Goal: Information Seeking & Learning: Check status

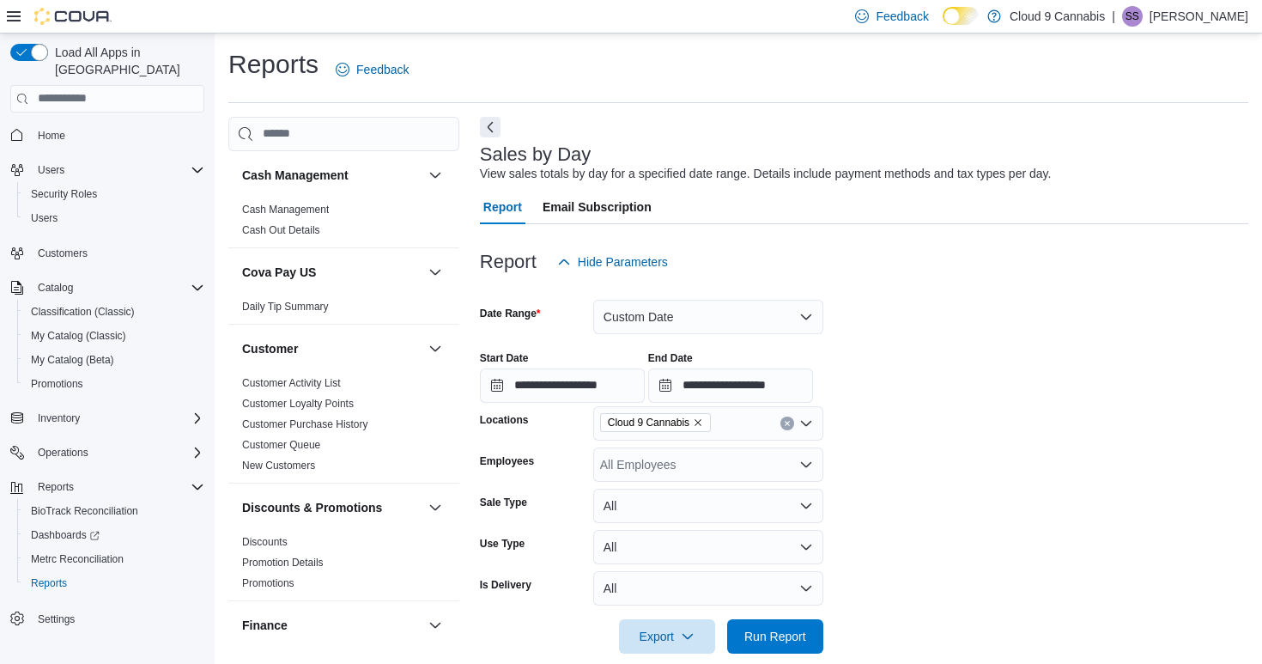
scroll to position [531, 0]
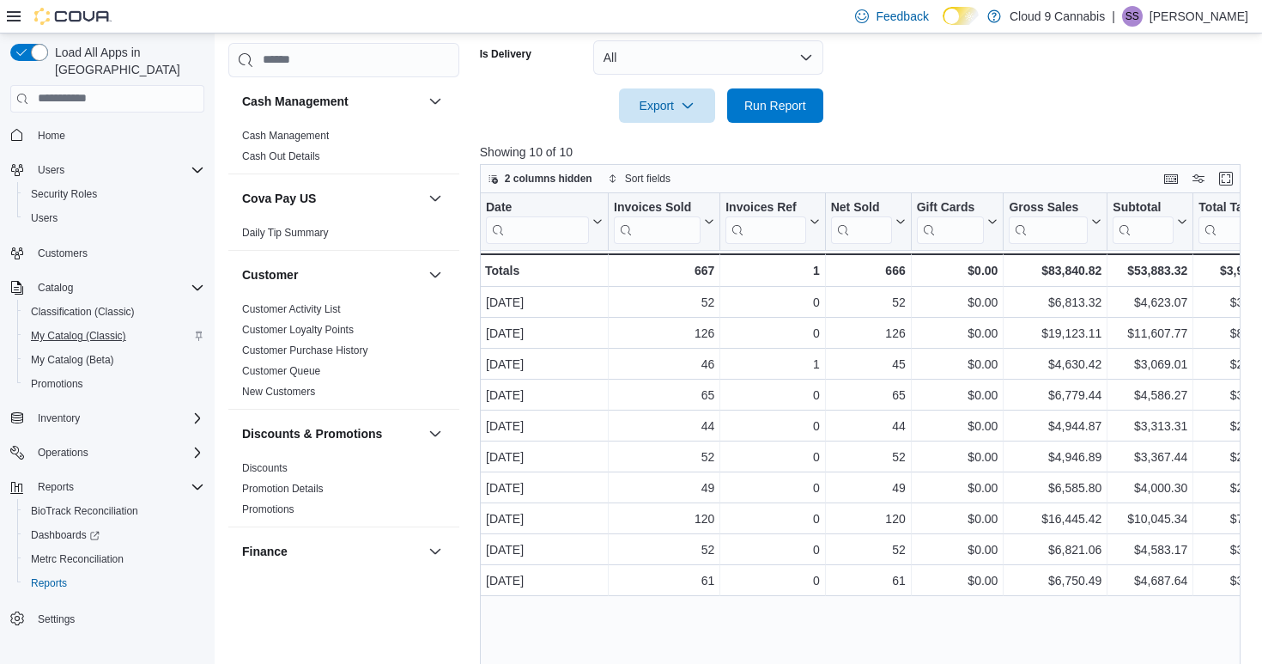
click at [63, 325] on span "My Catalog (Classic)" at bounding box center [78, 335] width 95 height 21
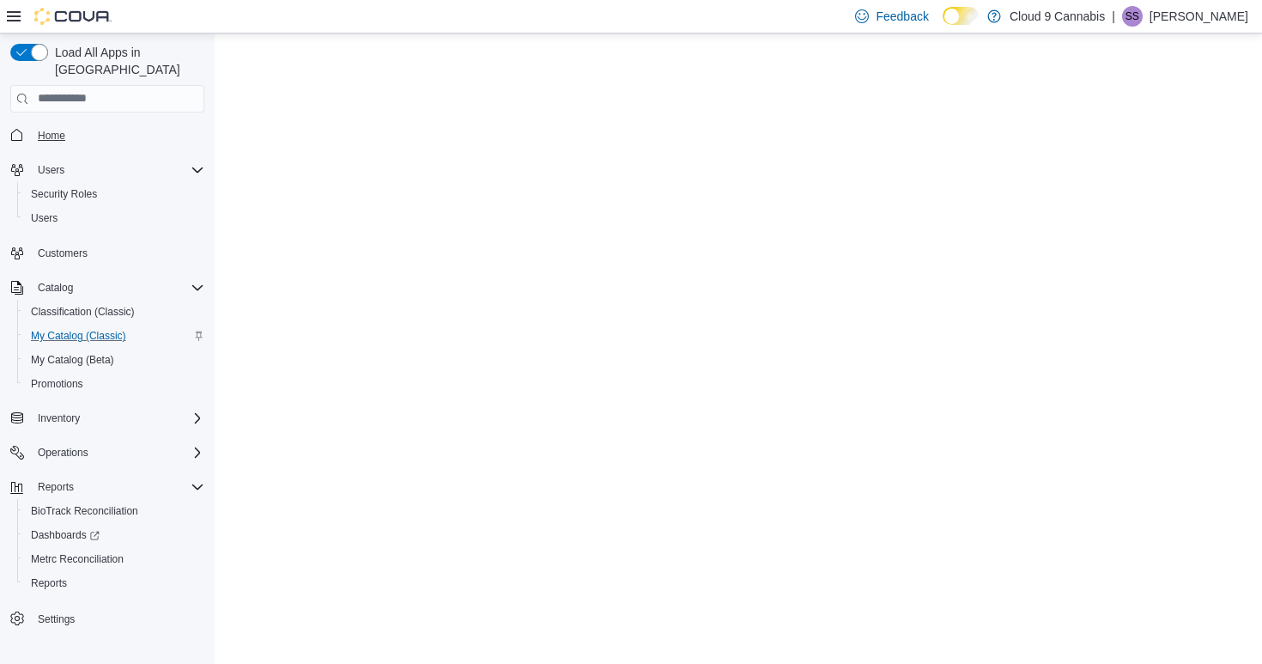
click at [56, 129] on span "Home" at bounding box center [51, 136] width 27 height 14
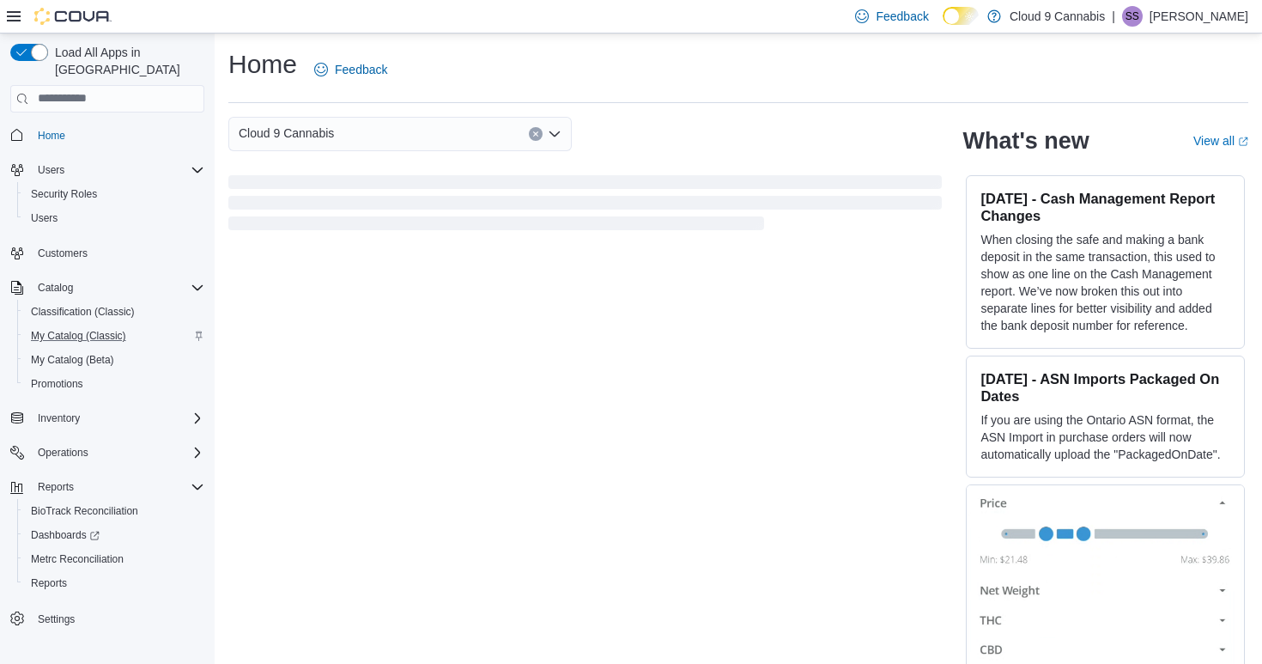
click at [735, 331] on div "Cloud 9 Cannabis What's new View all (opens in a new tab or window) [DATE] - Ca…" at bounding box center [738, 393] width 1020 height 553
click at [56, 129] on span "Home" at bounding box center [51, 136] width 27 height 14
click at [488, 140] on div "Cloud 9 Cannabis" at bounding box center [399, 134] width 343 height 34
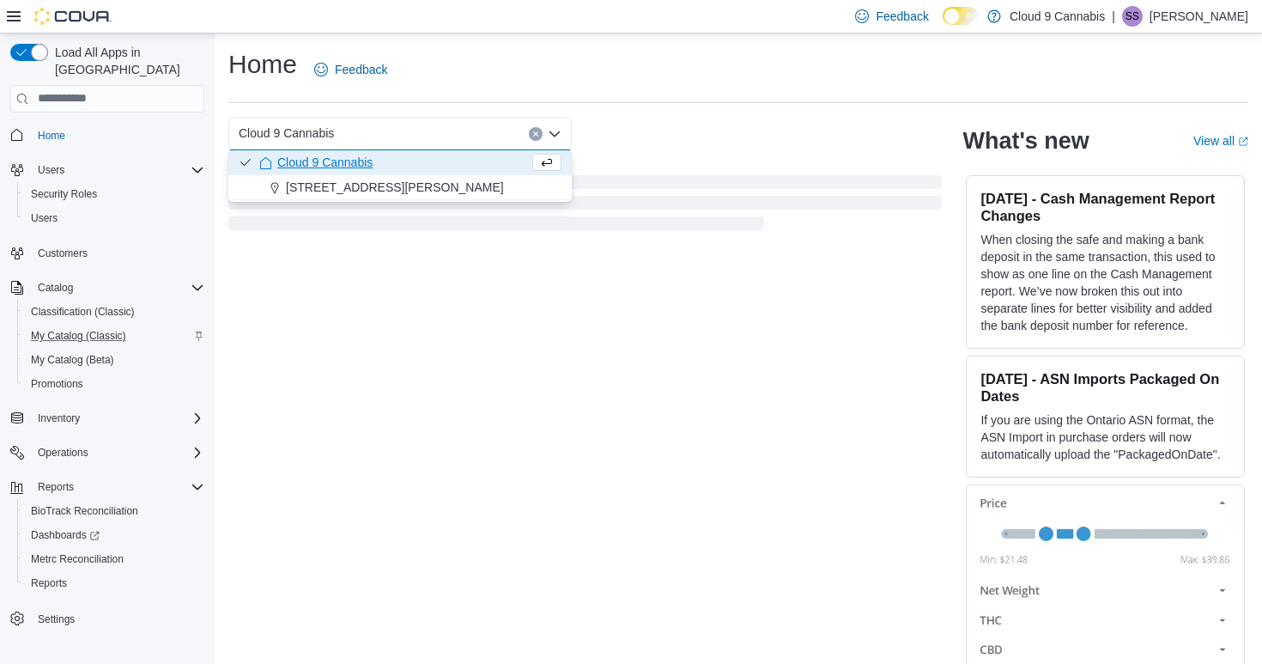
click at [657, 117] on div "Cloud 9 Cannabis Combo box. Selected. Cloud 9 Cannabis. Press Backspace to dele…" at bounding box center [584, 134] width 713 height 34
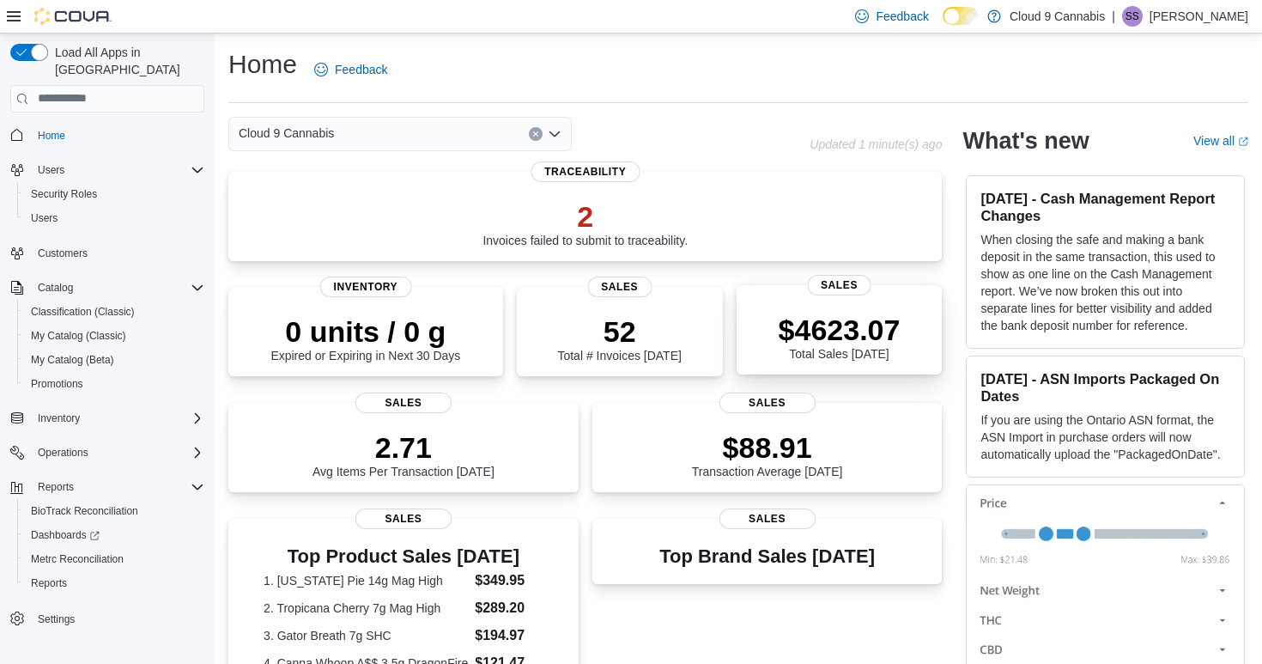
click at [824, 366] on div "$4623.07 Total Sales Today Sales" at bounding box center [840, 329] width 206 height 89
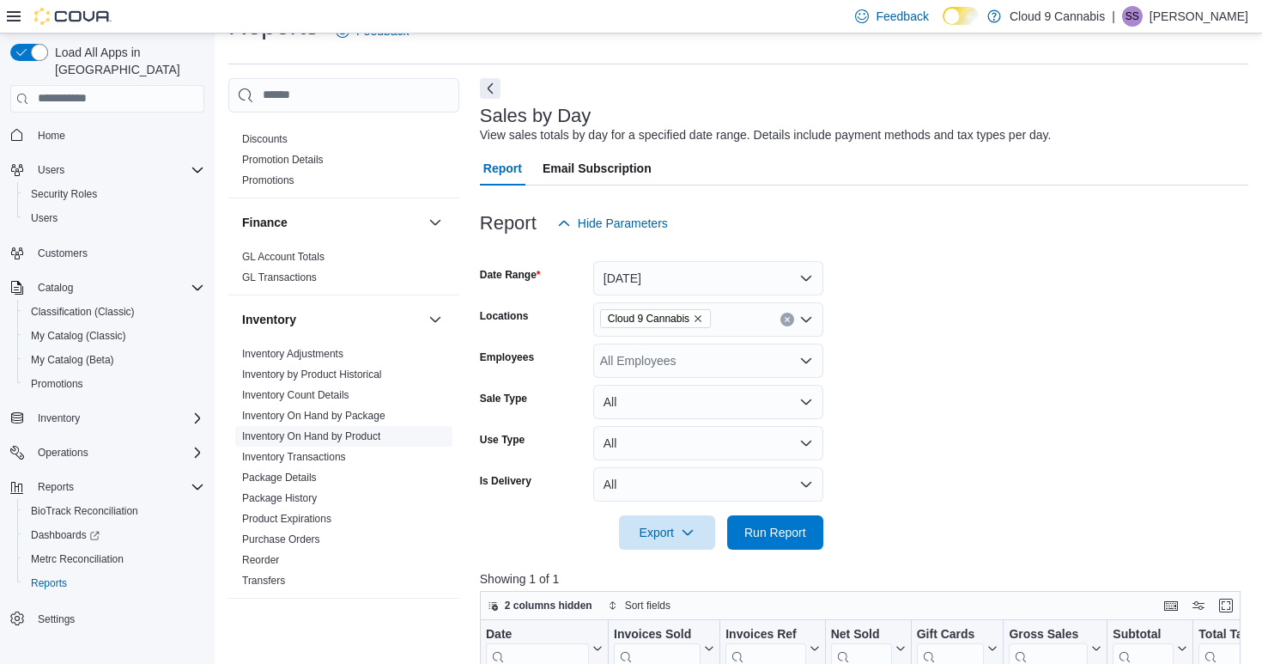
scroll to position [445, 0]
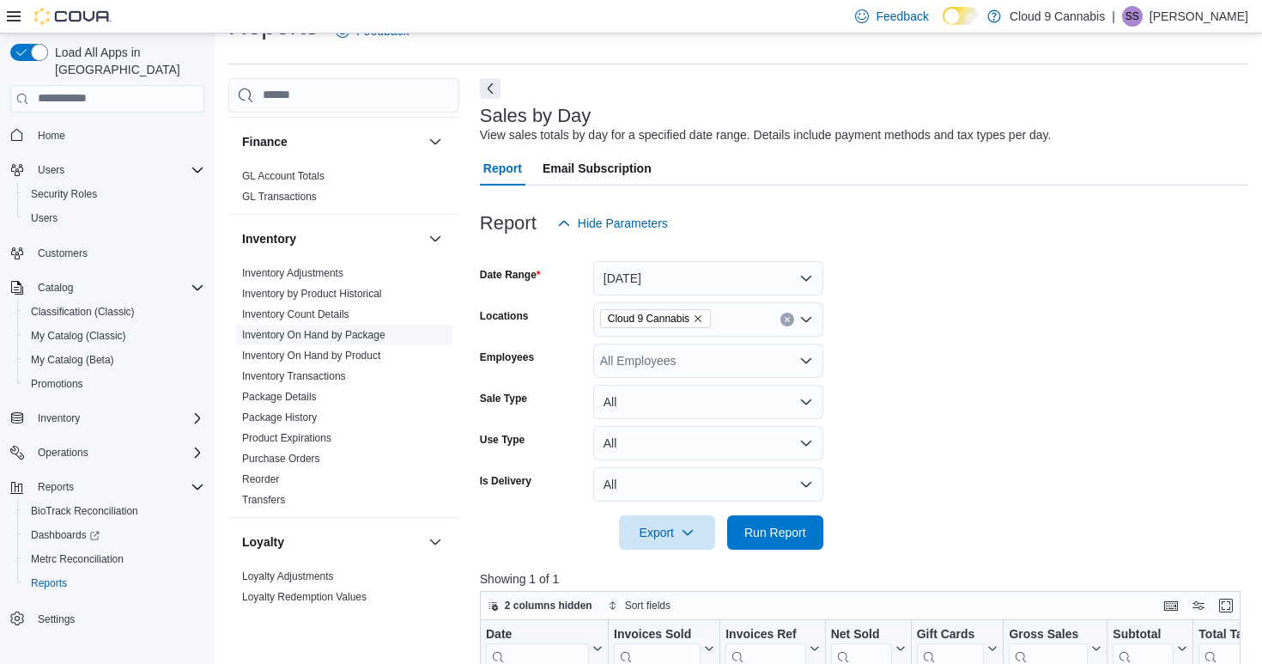
click at [312, 334] on link "Inventory On Hand by Package" at bounding box center [313, 335] width 143 height 12
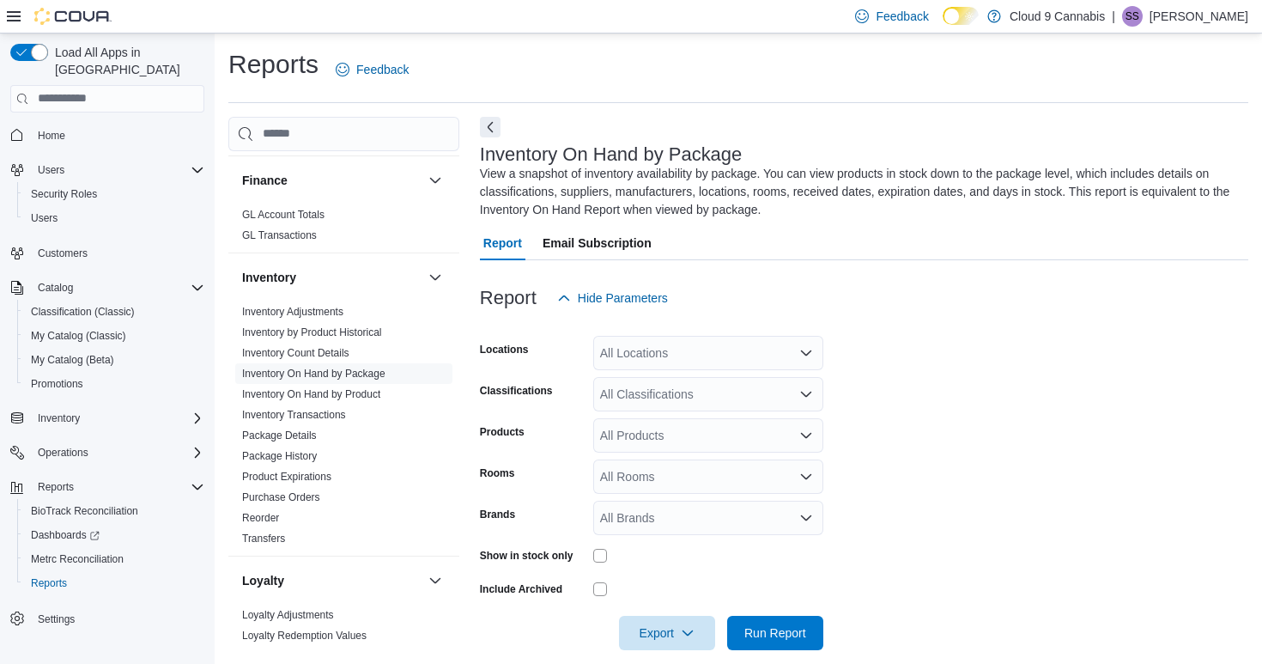
scroll to position [20, 0]
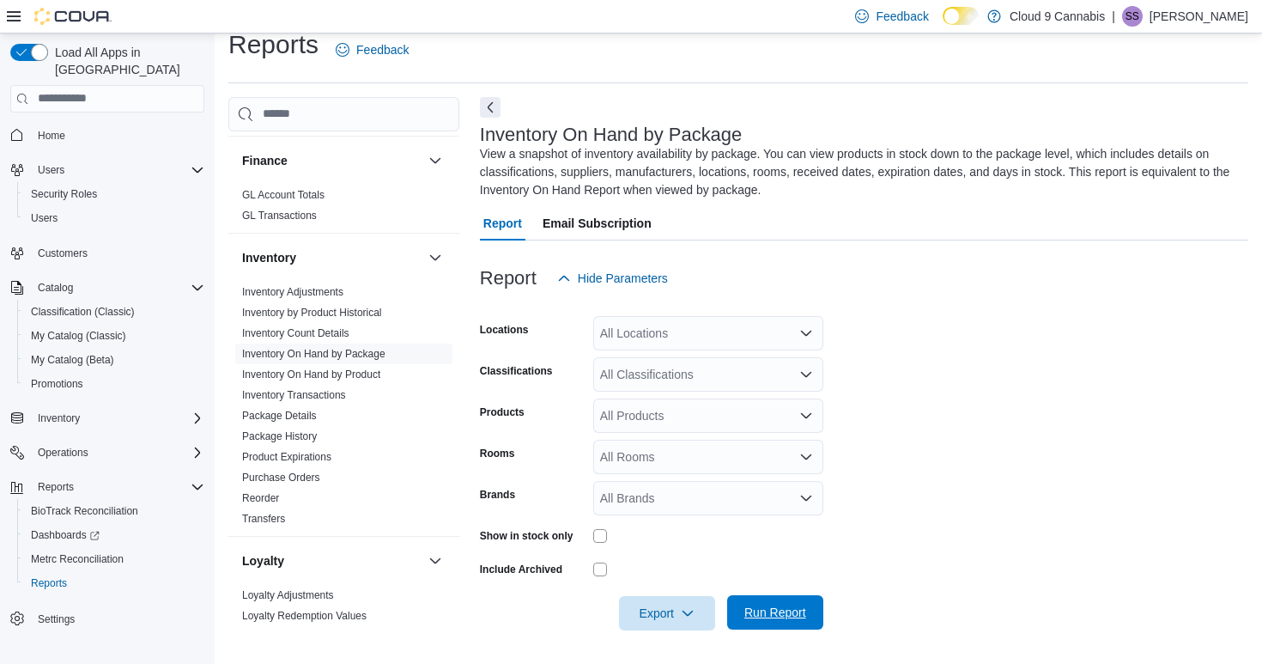
click at [757, 603] on span "Run Report" at bounding box center [775, 612] width 76 height 34
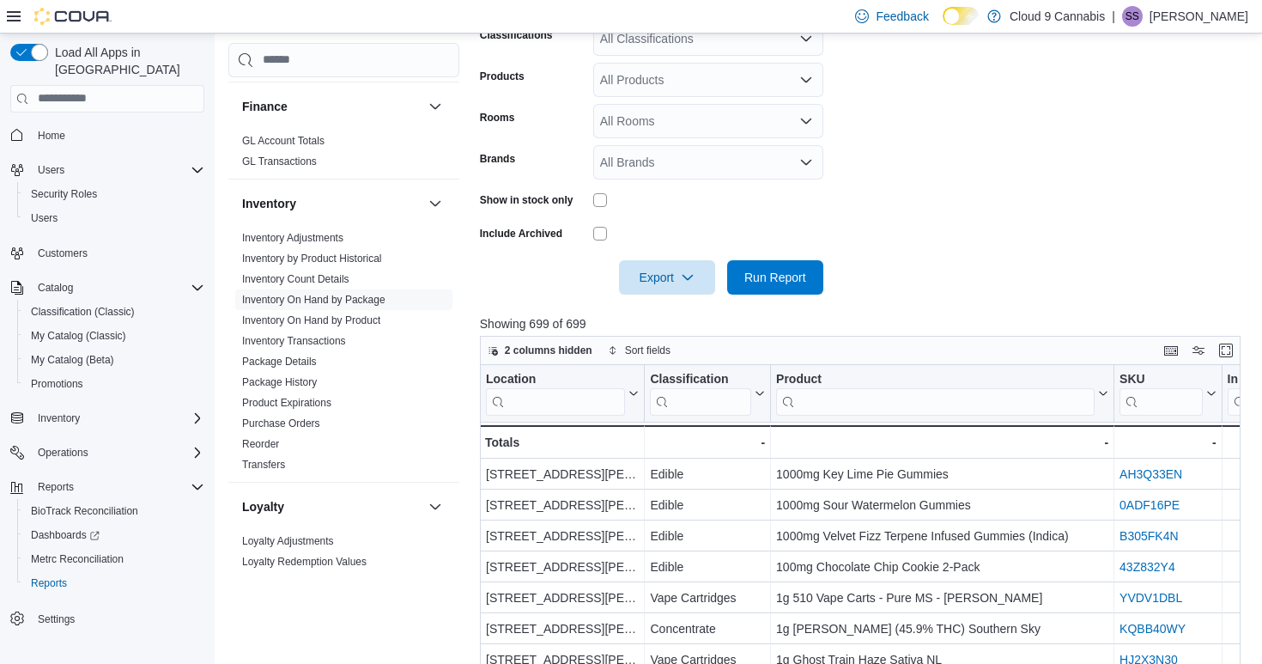
scroll to position [386, 0]
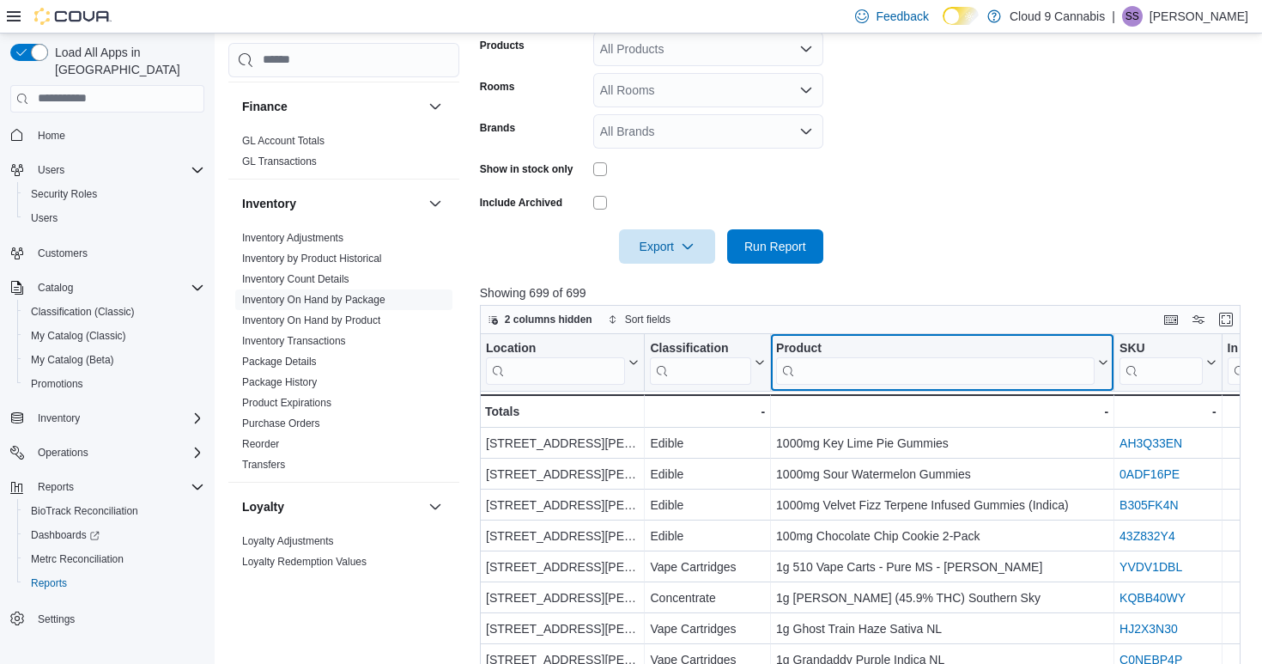
click at [843, 380] on input "search" at bounding box center [935, 369] width 318 height 27
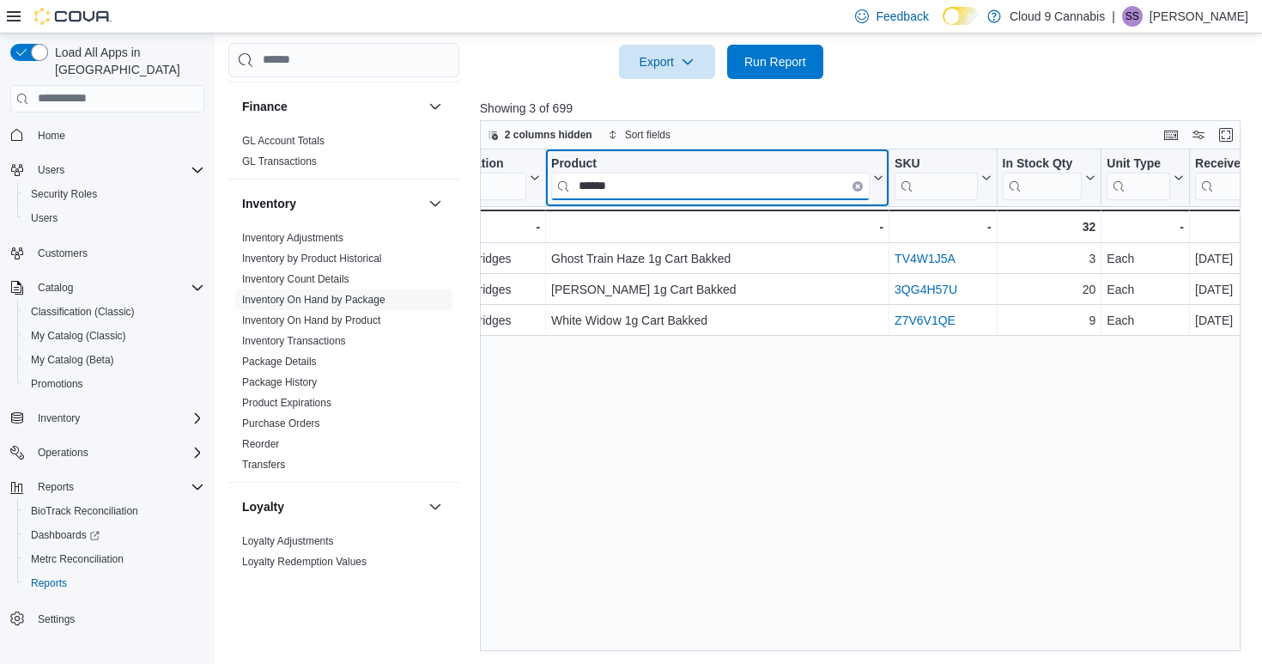
scroll to position [0, 199]
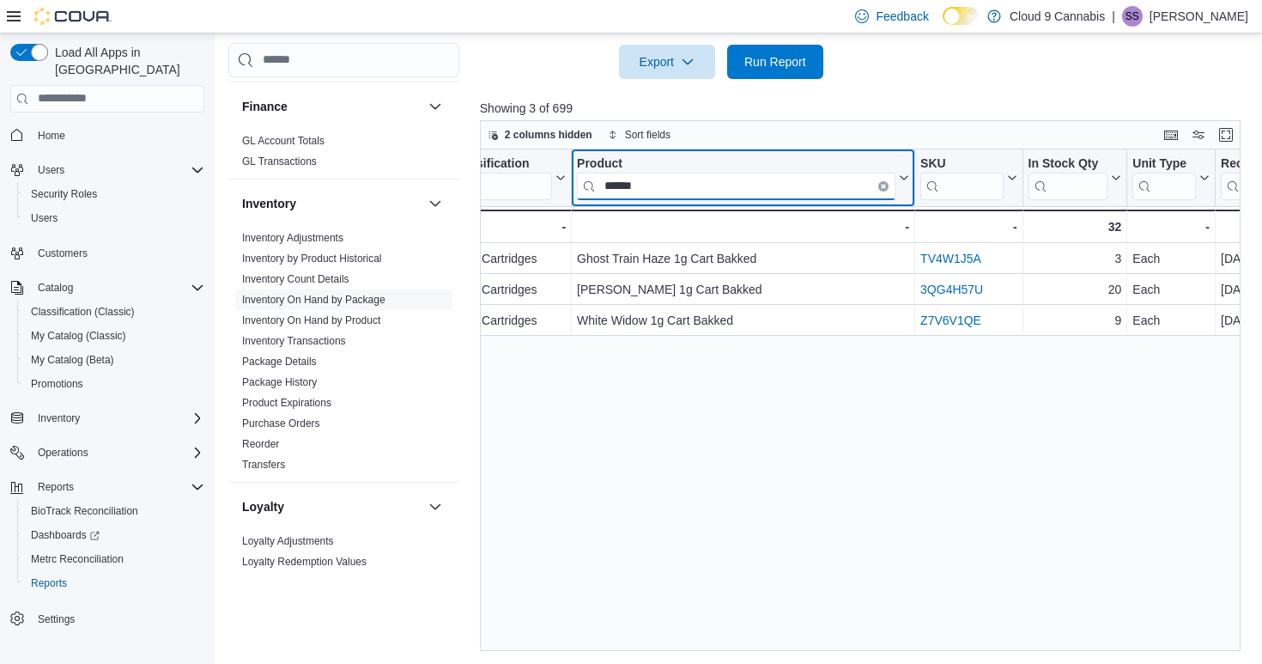
drag, startPoint x: 660, startPoint y: 185, endPoint x: 539, endPoint y: 185, distance: 121.0
type input "*"
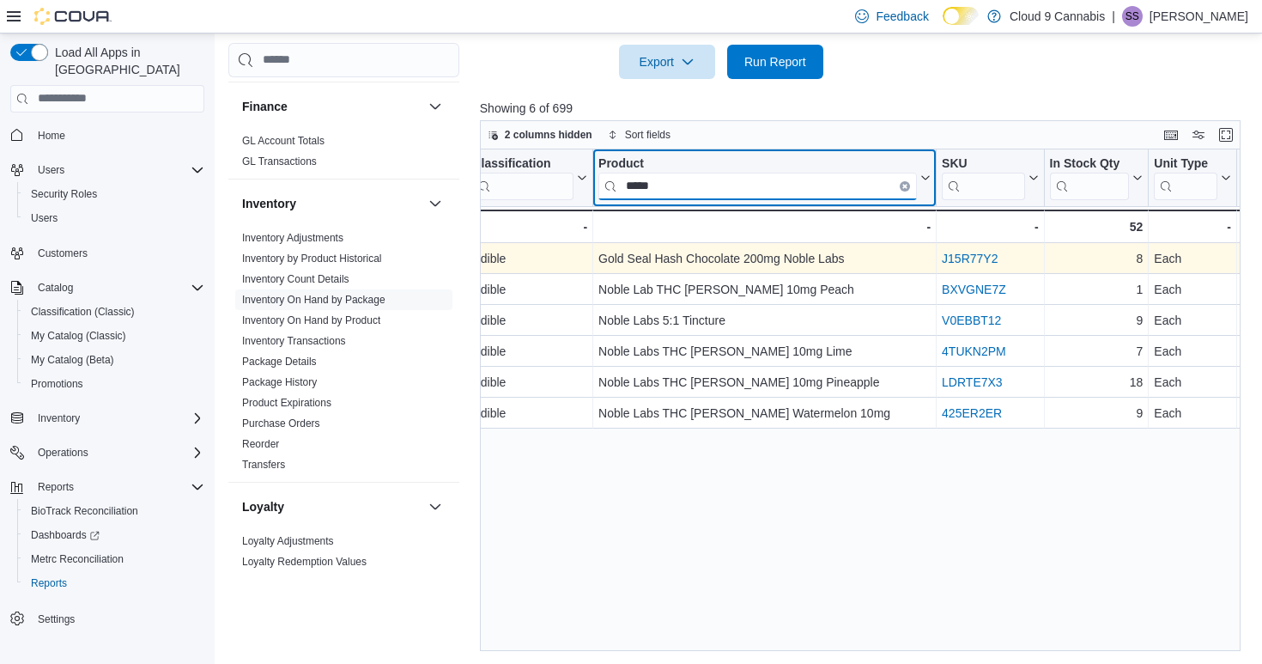
scroll to position [0, 173]
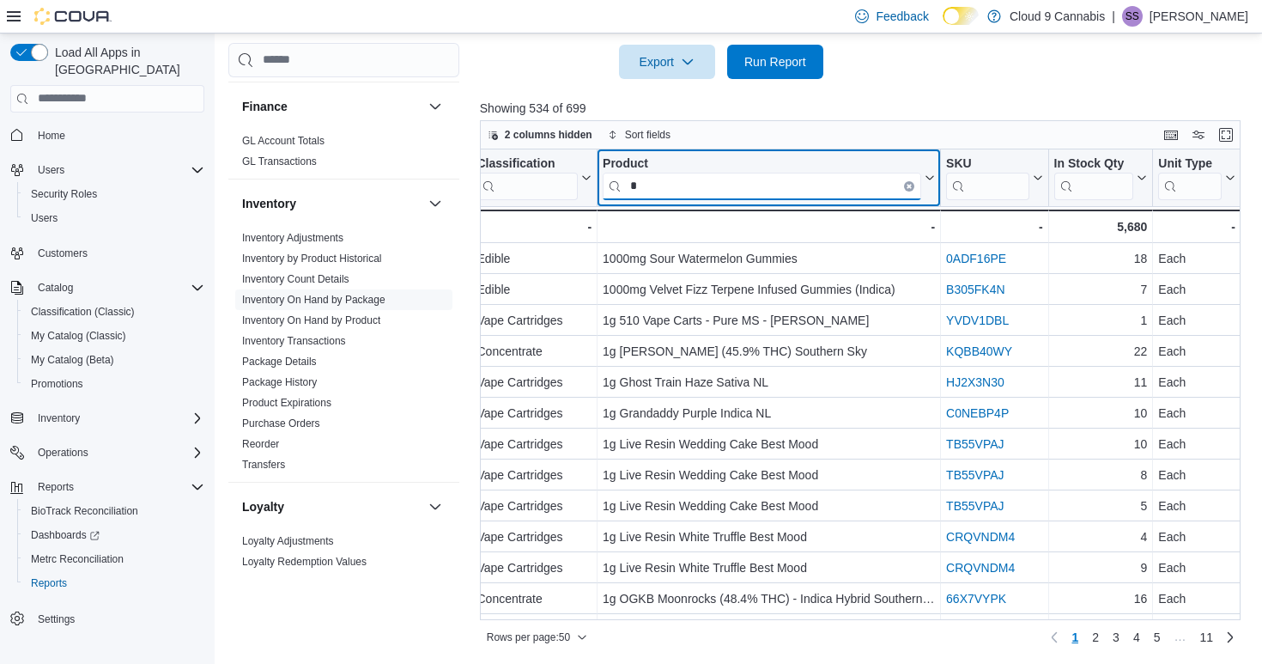
type input "**"
